Goal: Check status: Check status

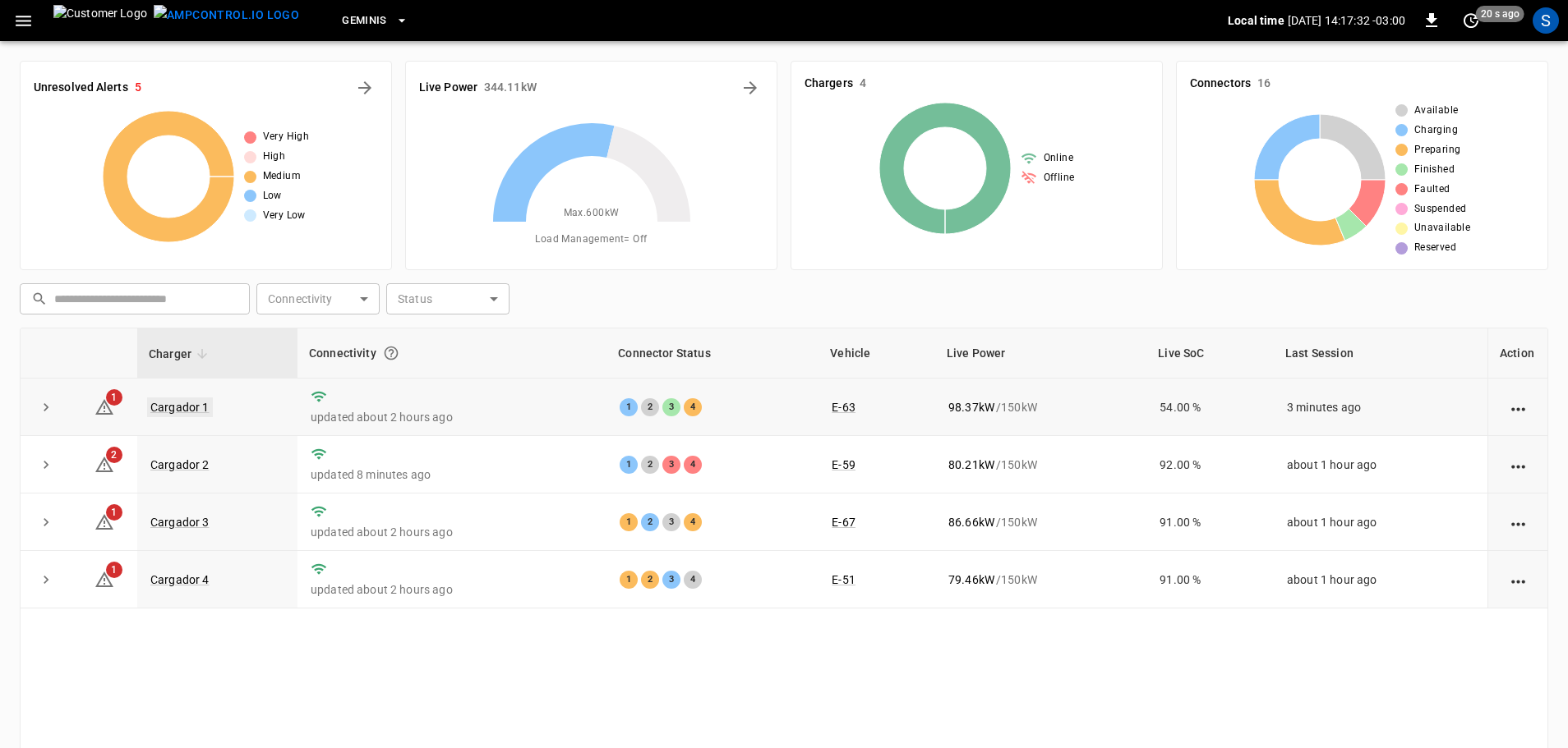
click at [194, 409] on link "Cargador 1" at bounding box center [179, 407] width 65 height 20
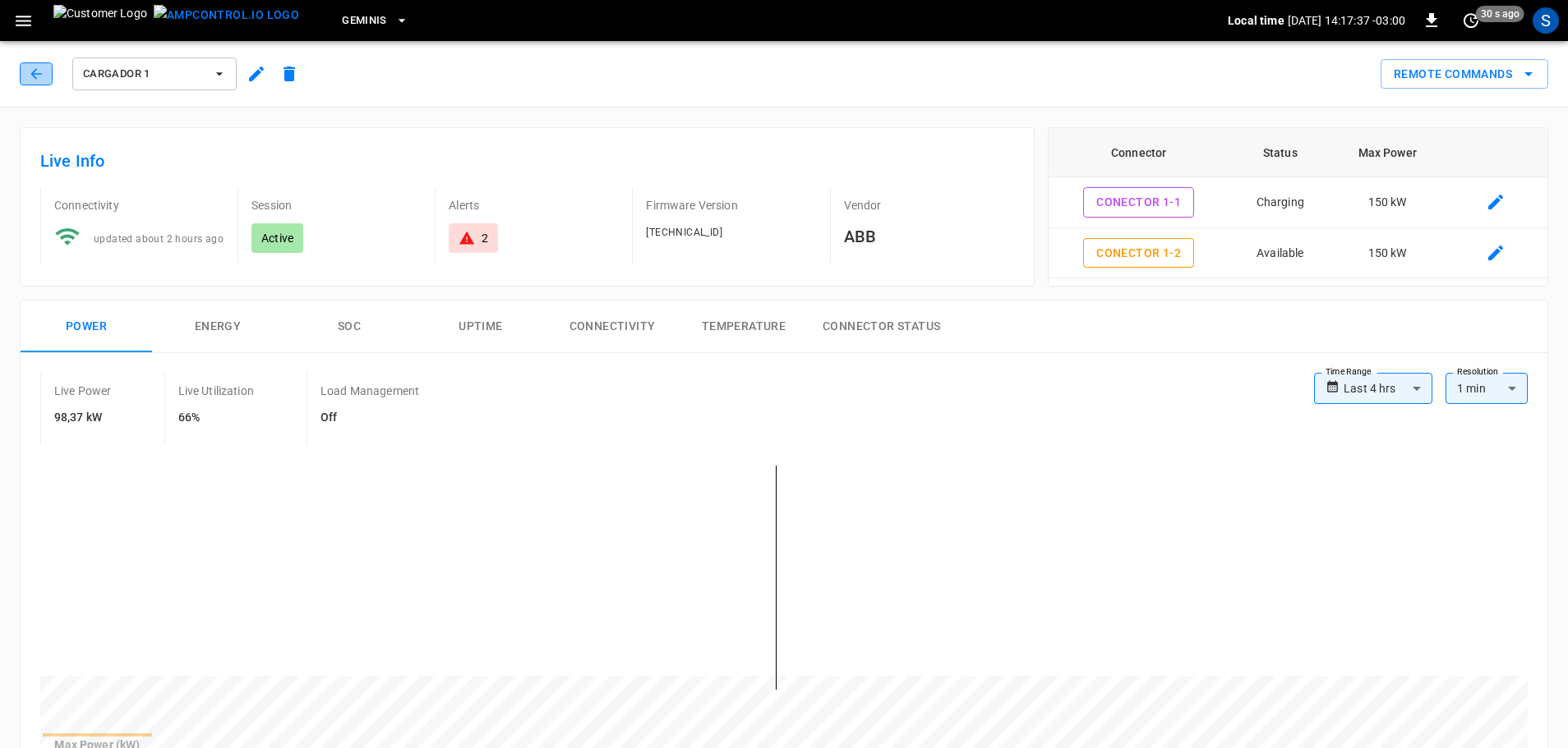
click at [34, 75] on icon "button" at bounding box center [36, 73] width 11 height 11
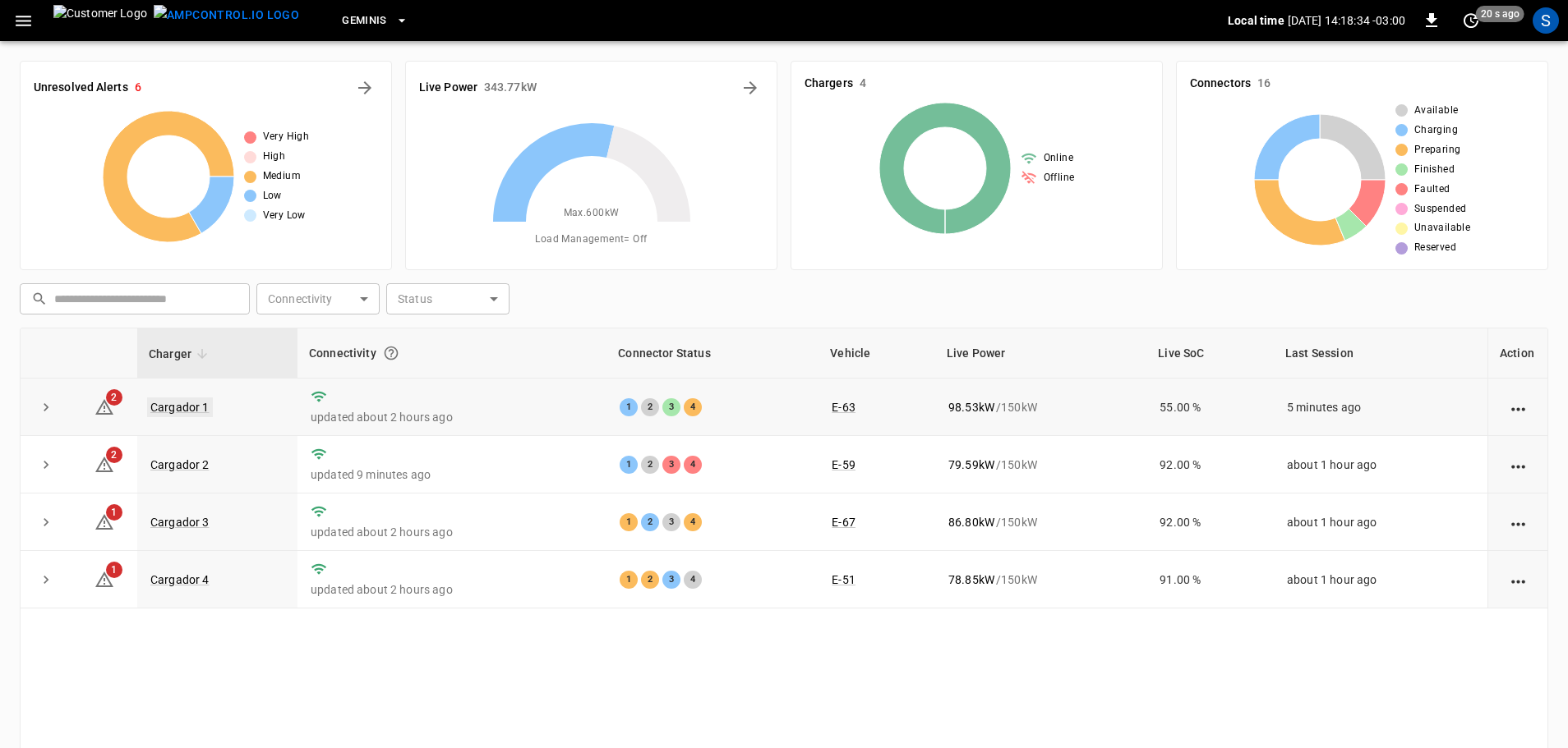
click at [204, 402] on link "Cargador 1" at bounding box center [179, 407] width 65 height 20
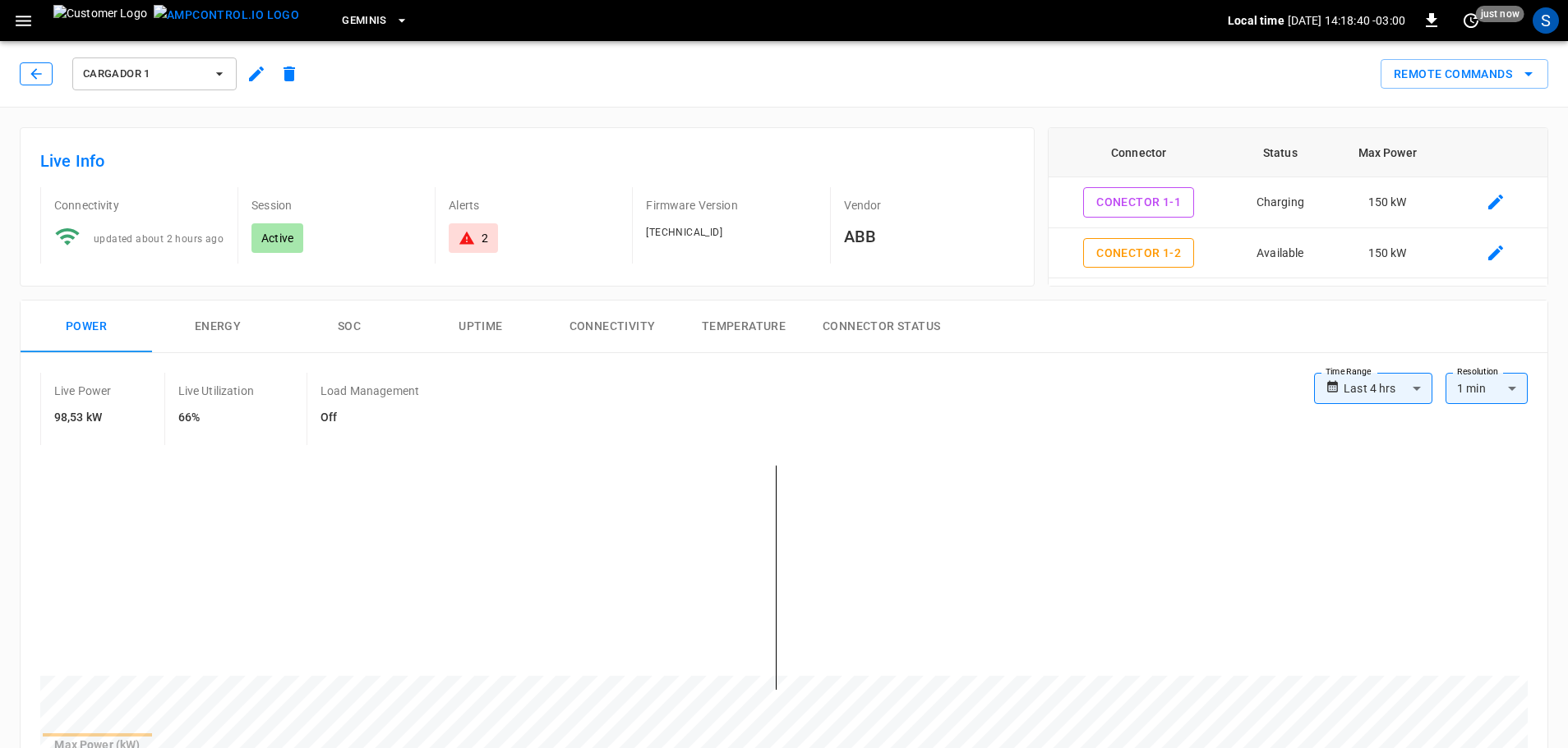
click at [41, 72] on icon "button" at bounding box center [36, 73] width 17 height 17
